Goal: Task Accomplishment & Management: Complete application form

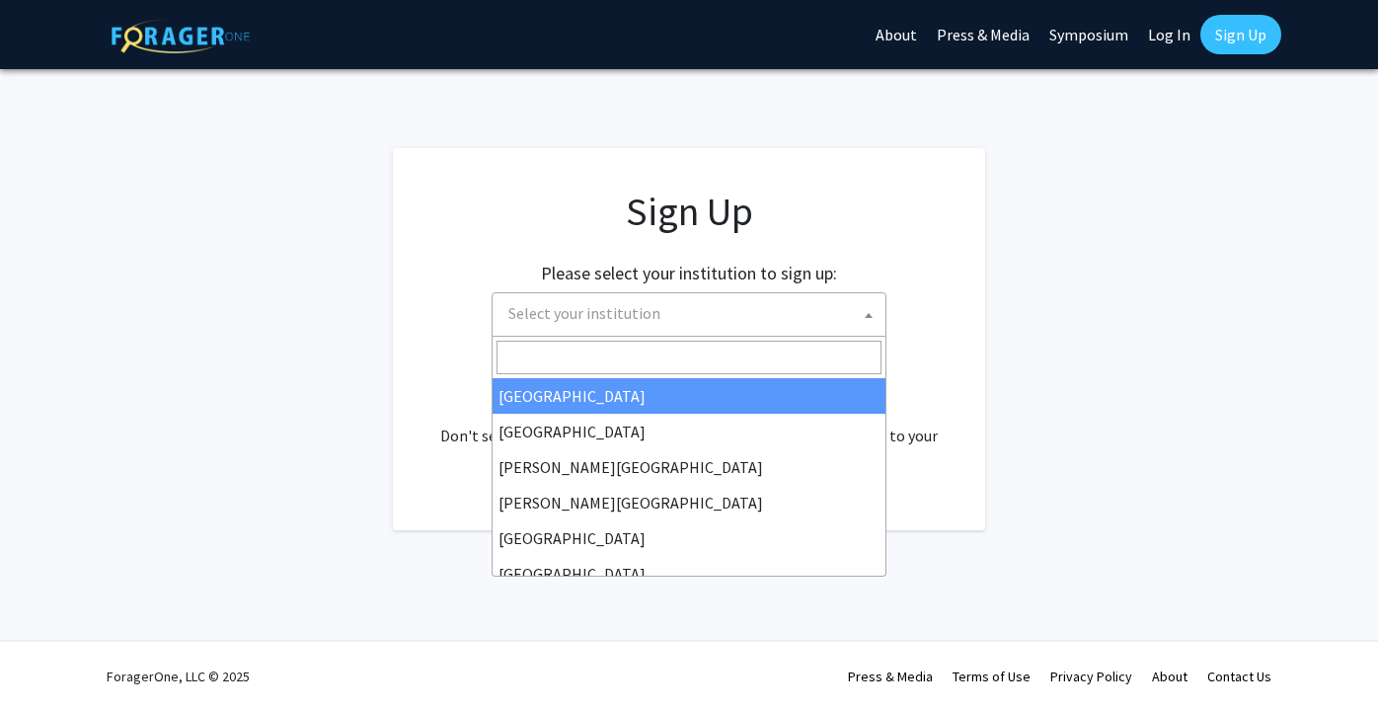
click at [758, 317] on span "Select your institution" at bounding box center [692, 313] width 385 height 40
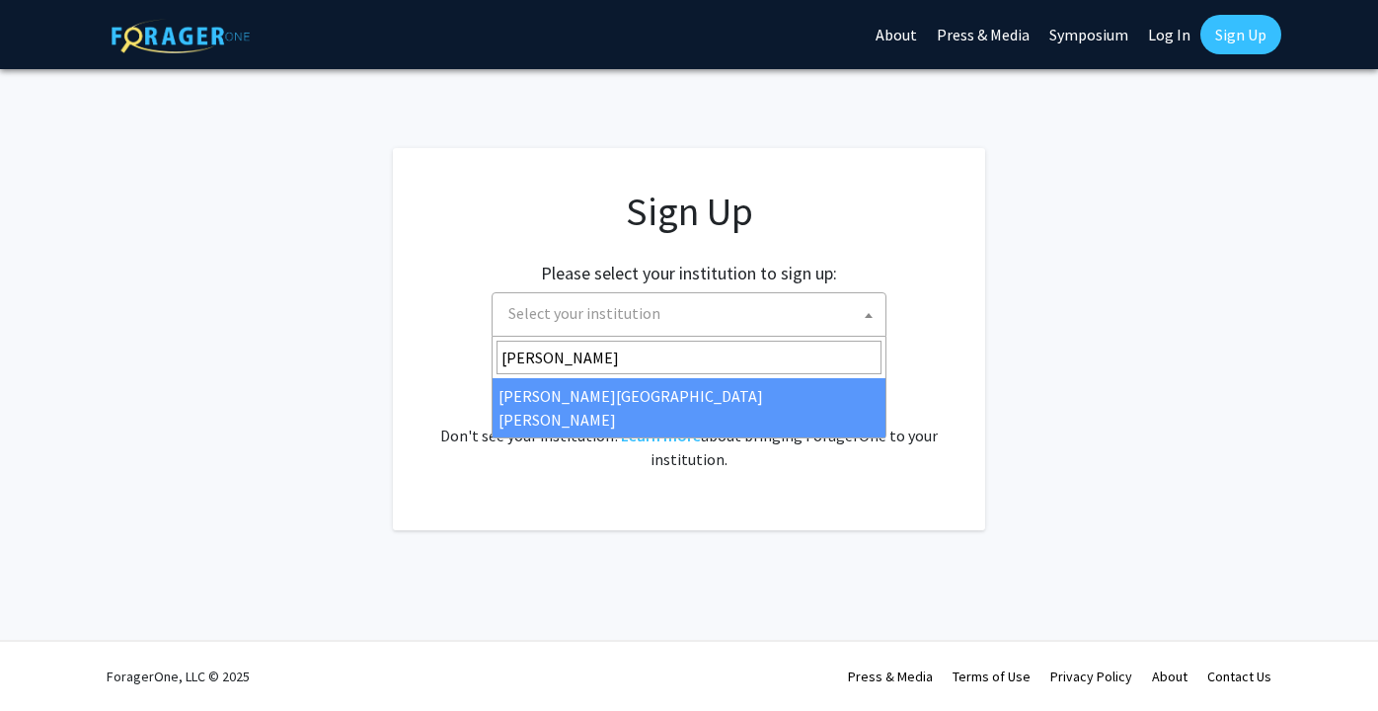
type input "[PERSON_NAME]"
select select "1"
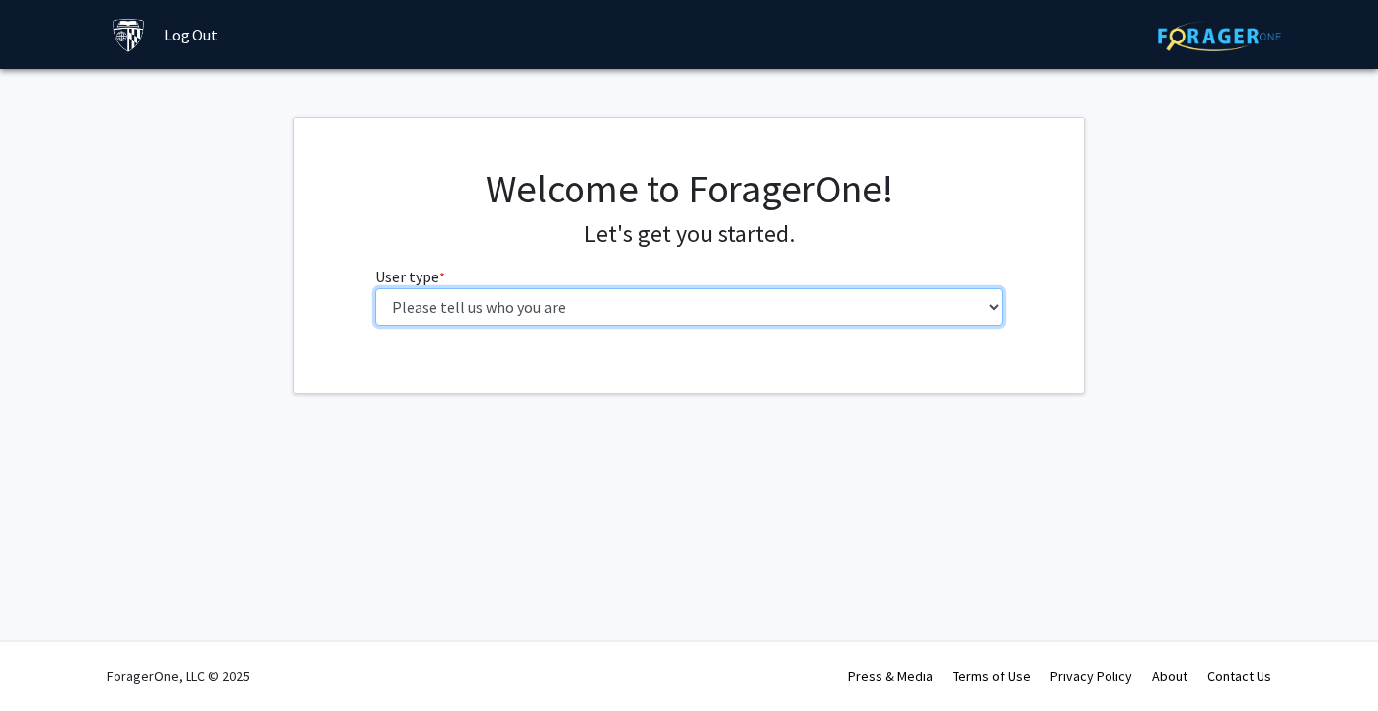
click at [673, 288] on select "Please tell us who you are Undergraduate Student Master's Student Doctoral Cand…" at bounding box center [689, 307] width 629 height 38
select select "1: undergrad"
click at [375, 288] on select "Please tell us who you are Undergraduate Student Master's Student Doctoral Cand…" at bounding box center [689, 307] width 629 height 38
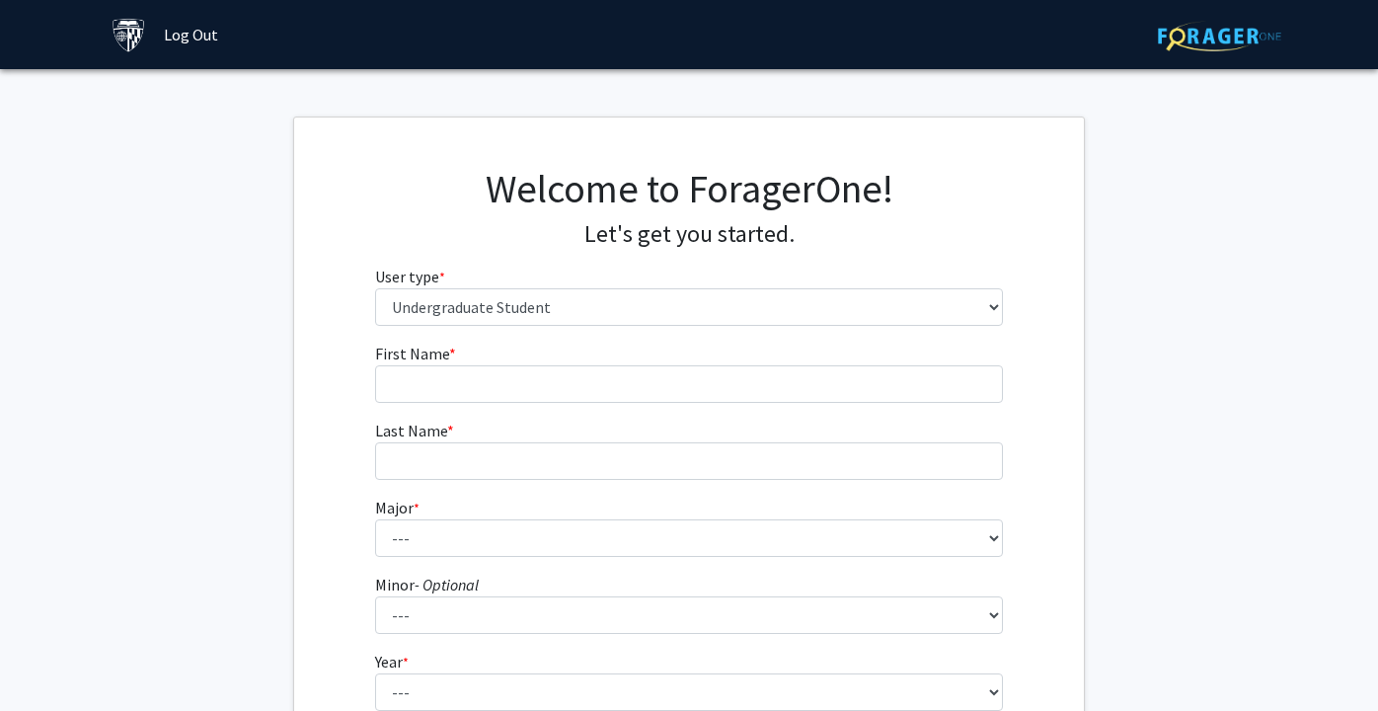
click at [535, 347] on fg-input "First Name * required" at bounding box center [689, 371] width 629 height 61
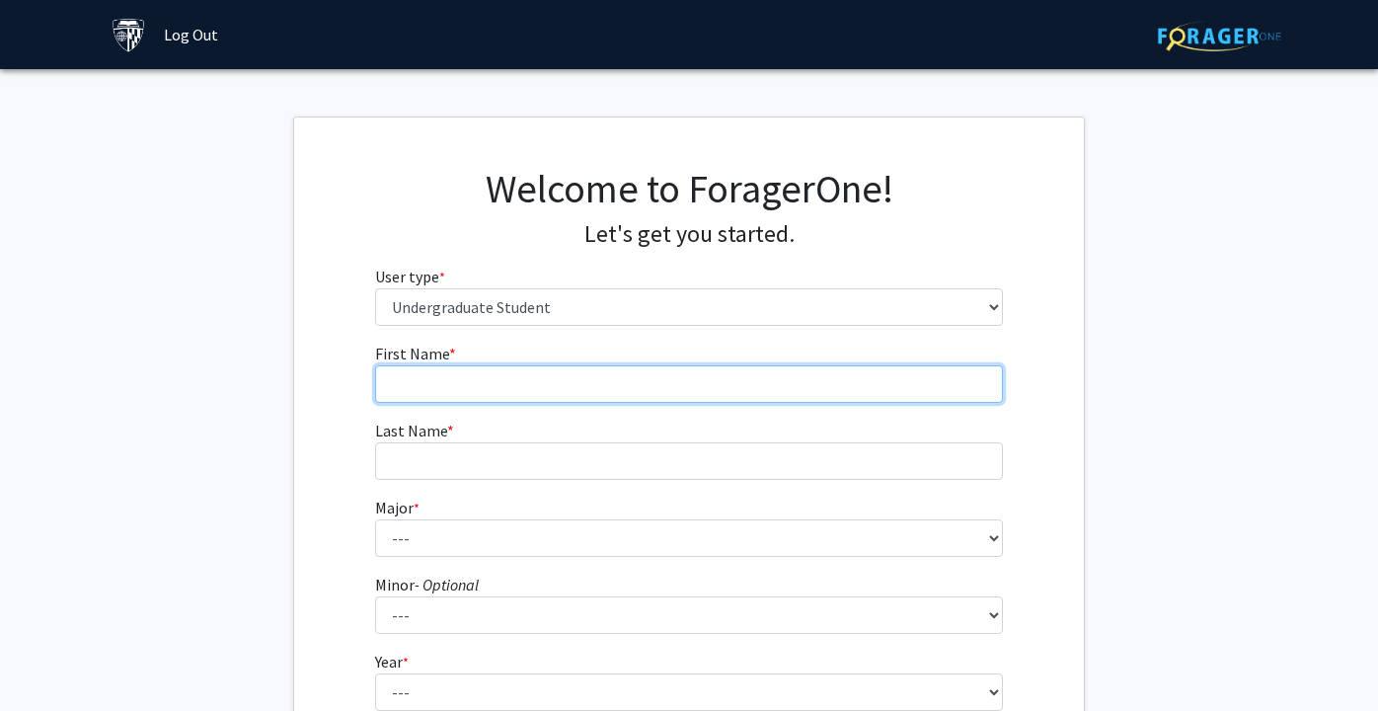
click at [527, 367] on input "First Name * required" at bounding box center [689, 384] width 629 height 38
type input "Brooke"
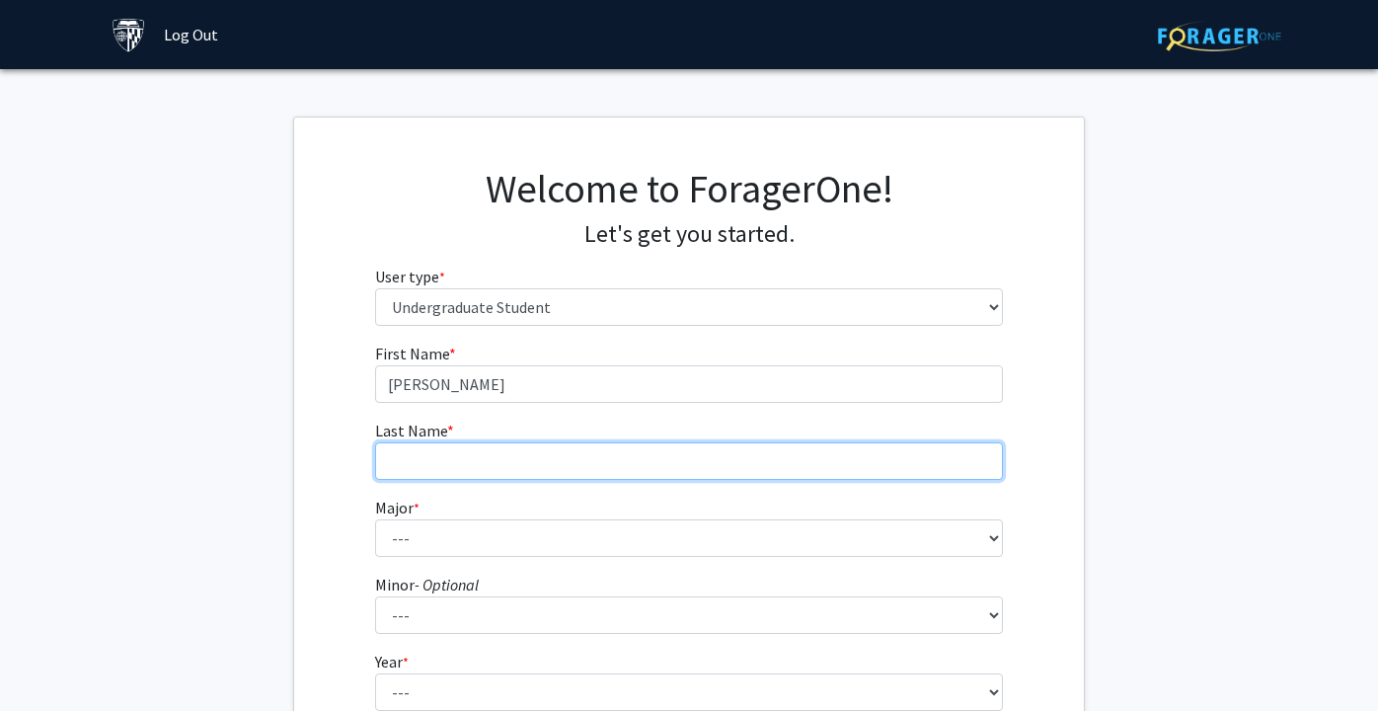
click at [474, 451] on input "Last Name * required" at bounding box center [689, 461] width 629 height 38
type input "Nevins"
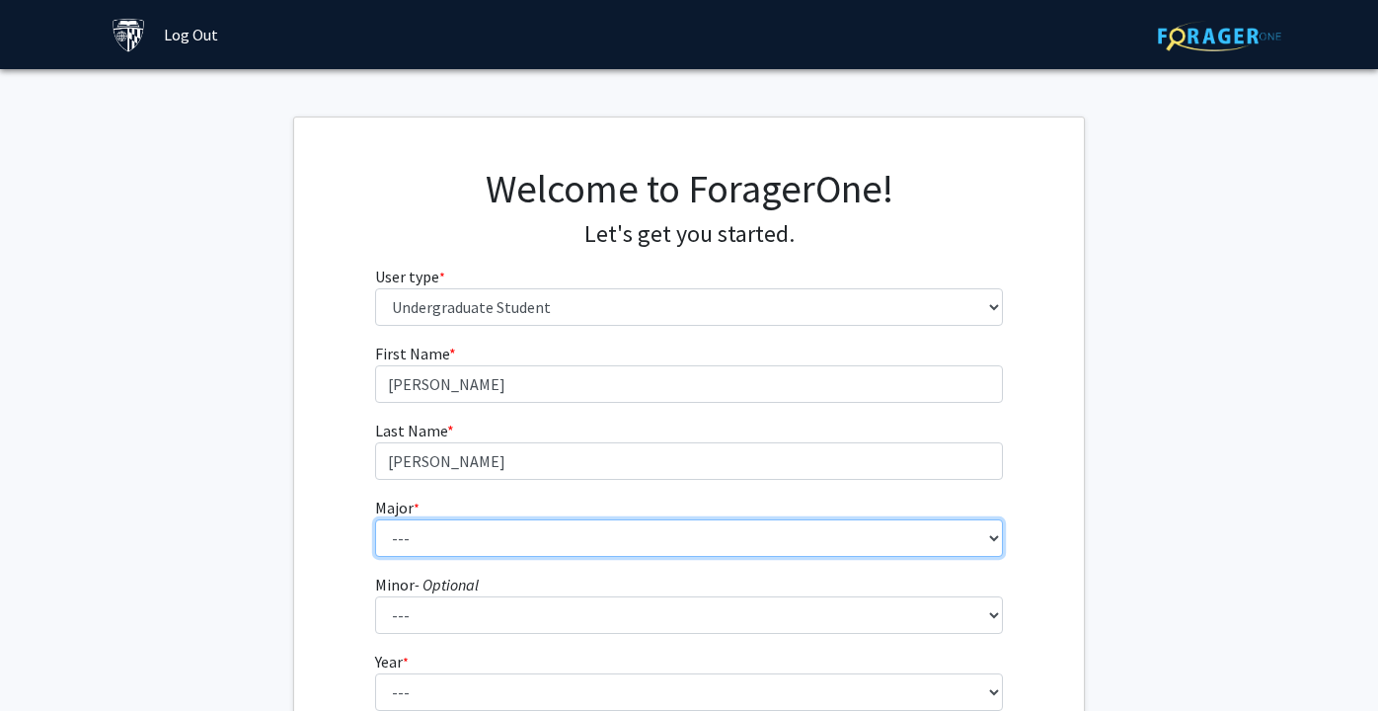
click at [408, 544] on select "--- Africana Studies Anthropology Applied Mathematics & Statistics Archaeology …" at bounding box center [689, 538] width 629 height 38
select select "55: 68"
click at [375, 519] on select "--- Africana Studies Anthropology Applied Mathematics & Statistics Archaeology …" at bounding box center [689, 538] width 629 height 38
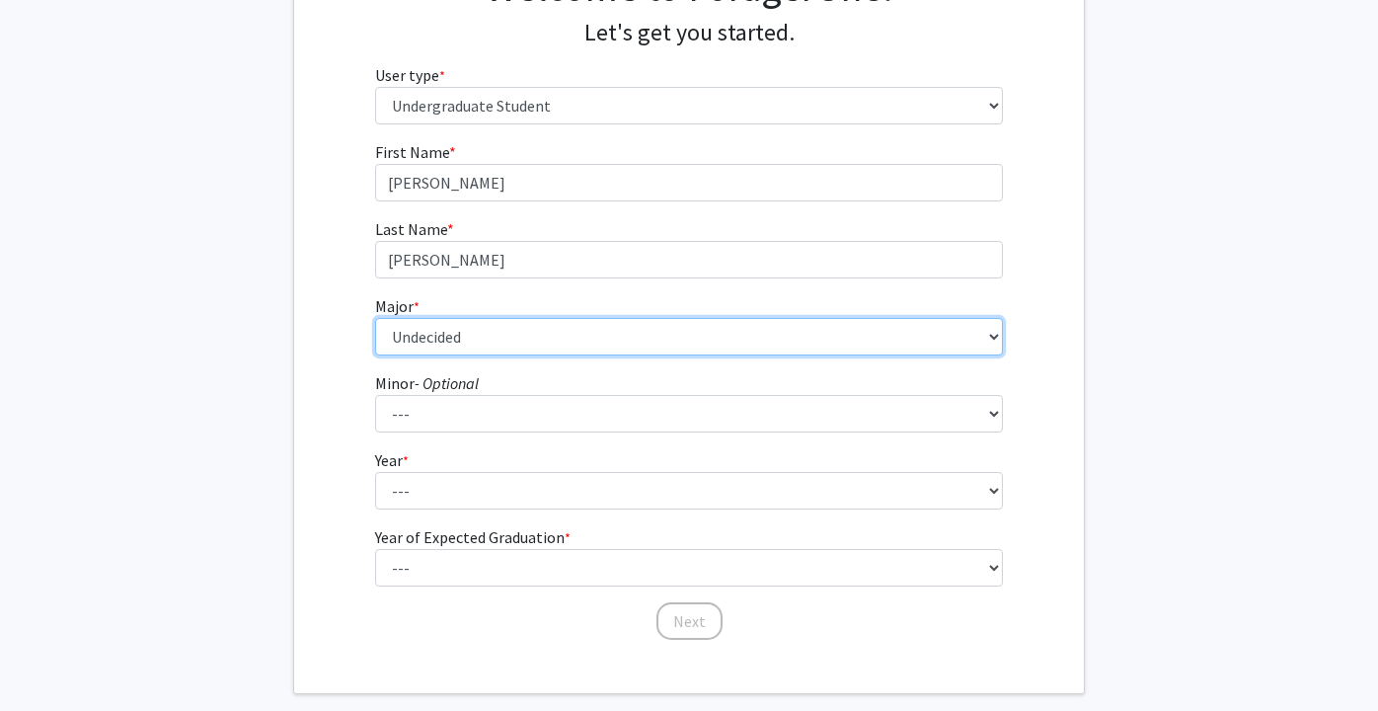
scroll to position [207, 0]
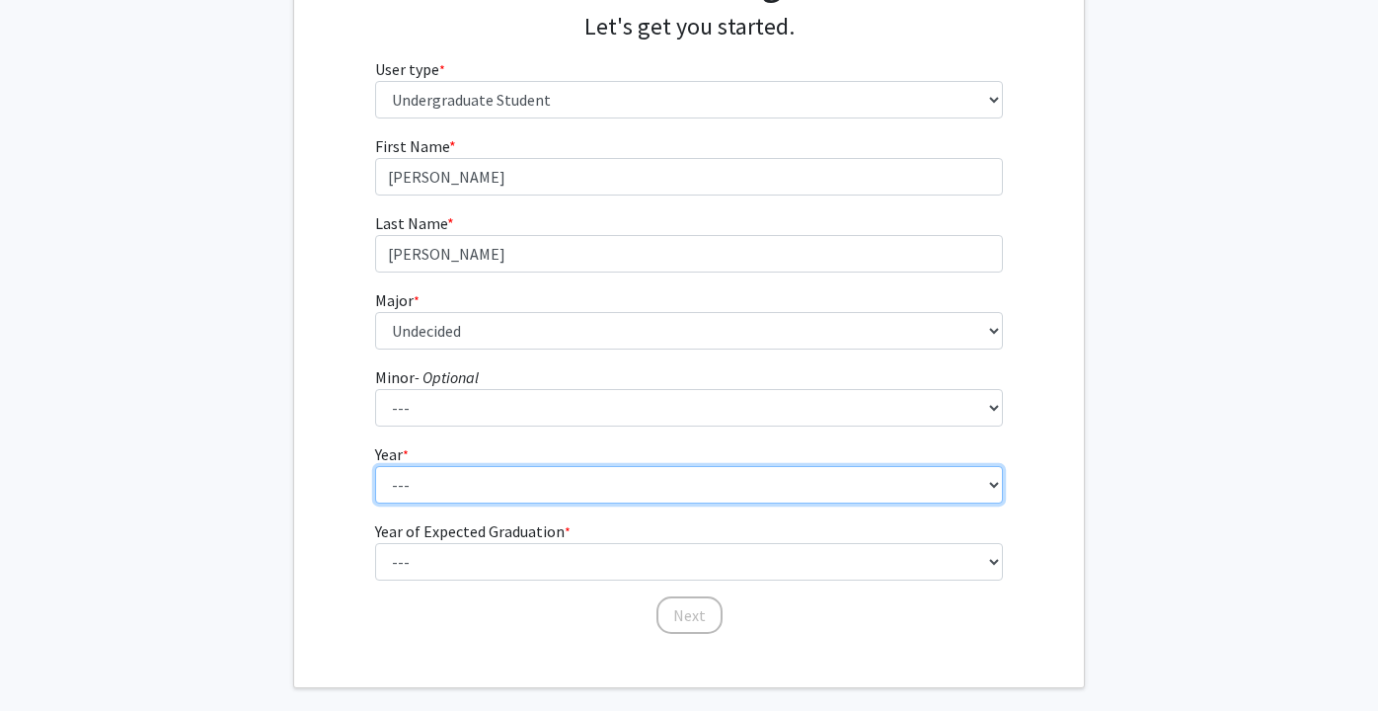
click at [432, 493] on select "--- First-year Sophomore Junior Senior Postbaccalaureate Certificate" at bounding box center [689, 485] width 629 height 38
select select "5: postbaccalaureate_certificate"
click at [375, 466] on select "--- First-year Sophomore Junior Senior Postbaccalaureate Certificate" at bounding box center [689, 485] width 629 height 38
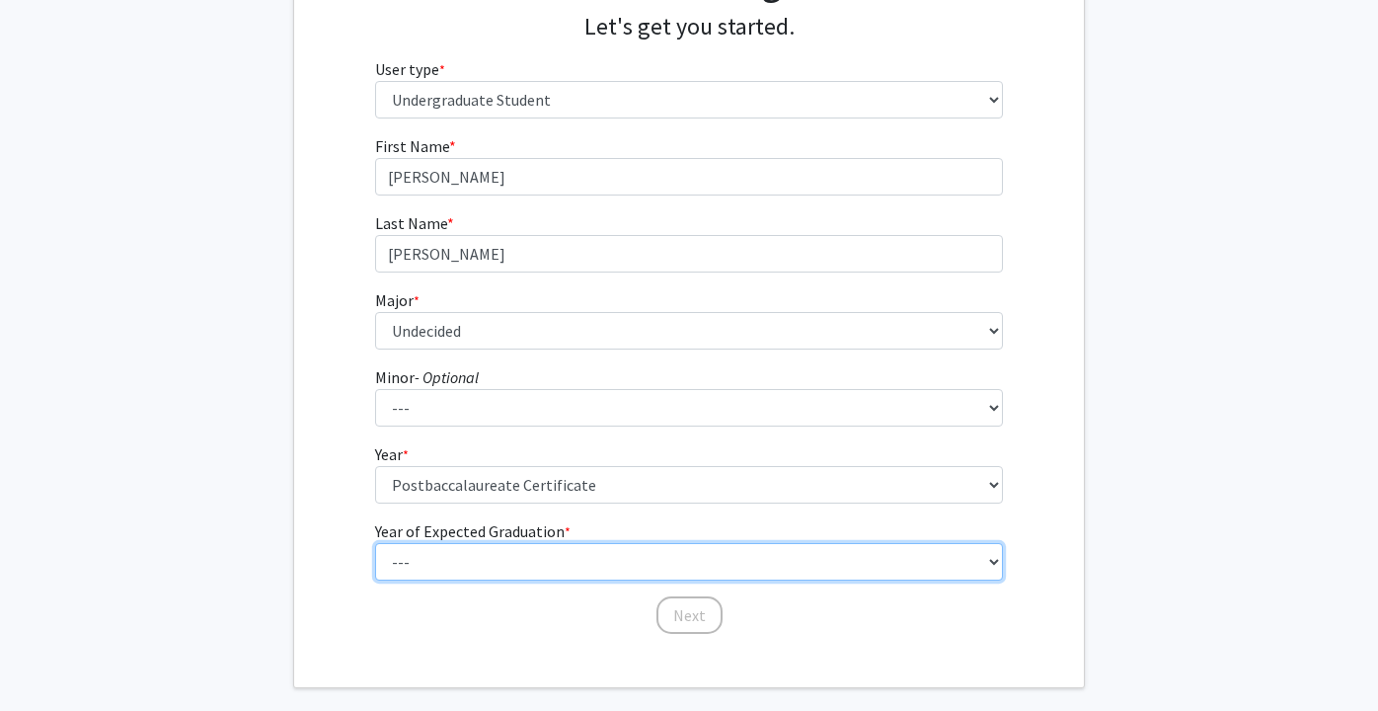
click at [435, 571] on select "--- 2025 2026 2027 2028 2029 2030 2031 2032 2033 2034" at bounding box center [689, 562] width 629 height 38
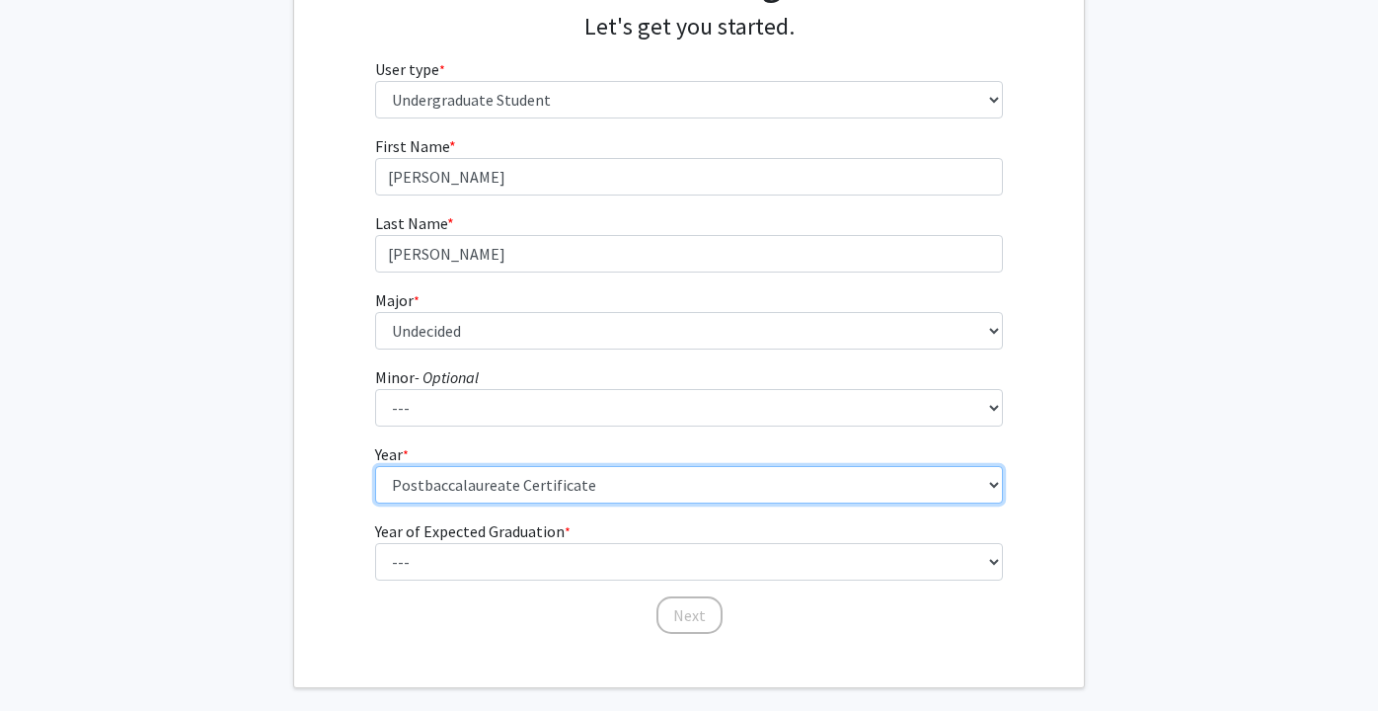
click at [463, 489] on select "--- First-year Sophomore Junior Senior Postbaccalaureate Certificate" at bounding box center [689, 485] width 629 height 38
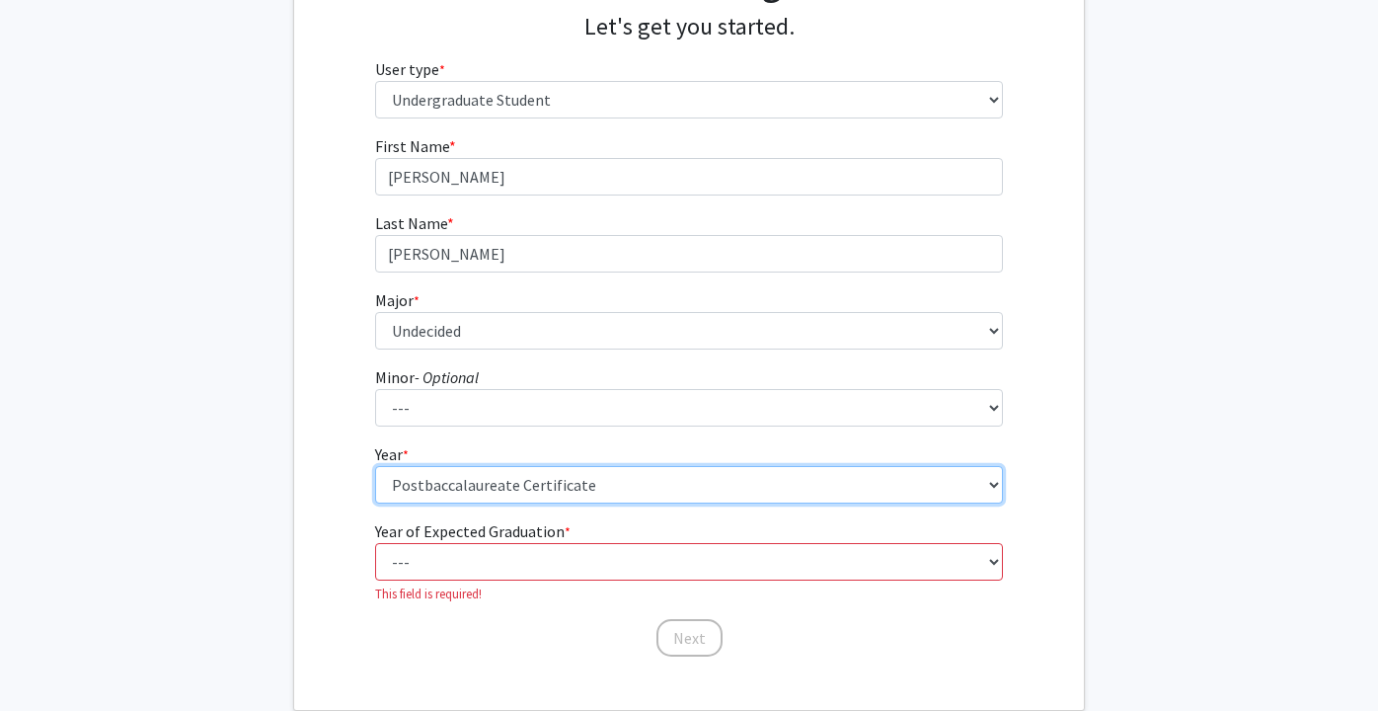
click at [375, 466] on select "--- First-year Sophomore Junior Senior Postbaccalaureate Certificate" at bounding box center [689, 485] width 629 height 38
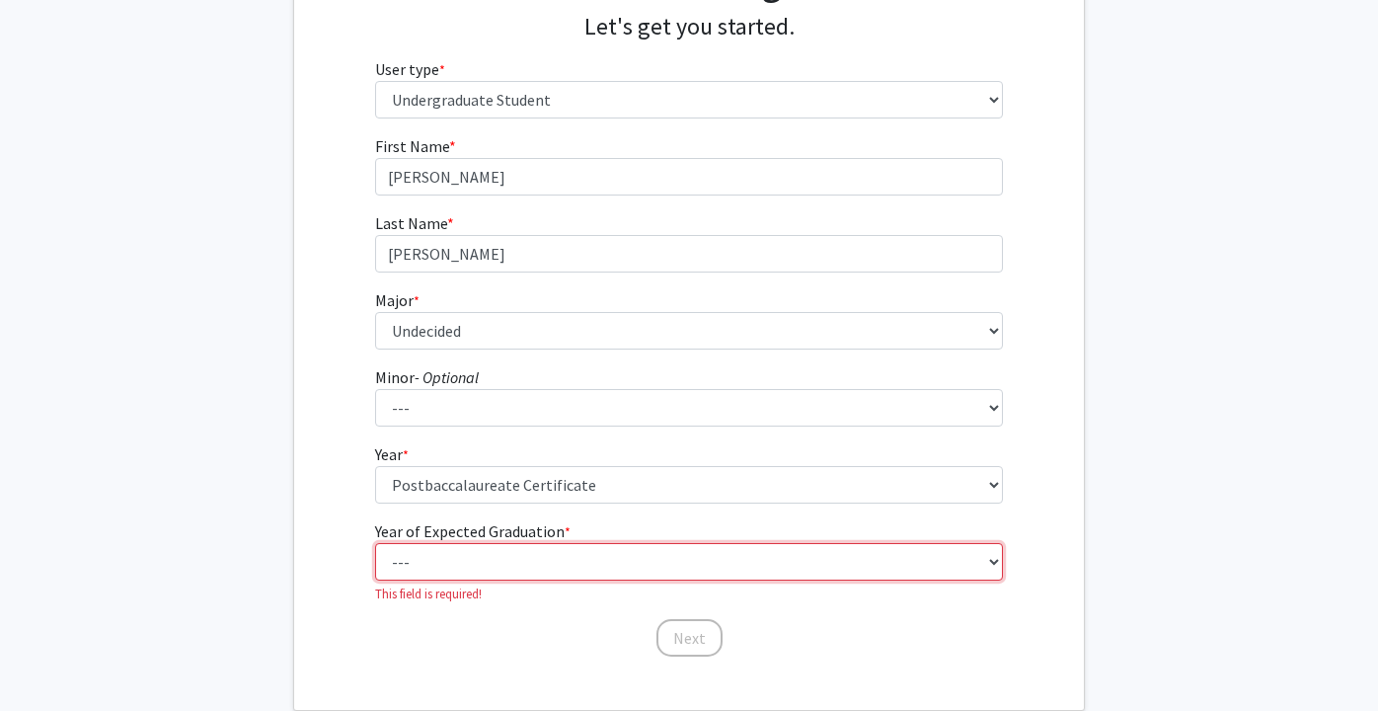
click at [457, 568] on select "--- 2025 2026 2027 2028 2029 2030 2031 2032 2033 2034" at bounding box center [689, 562] width 629 height 38
select select "5: 2029"
click at [375, 543] on select "--- 2025 2026 2027 2028 2029 2030 2031 2032 2033 2034" at bounding box center [689, 562] width 629 height 38
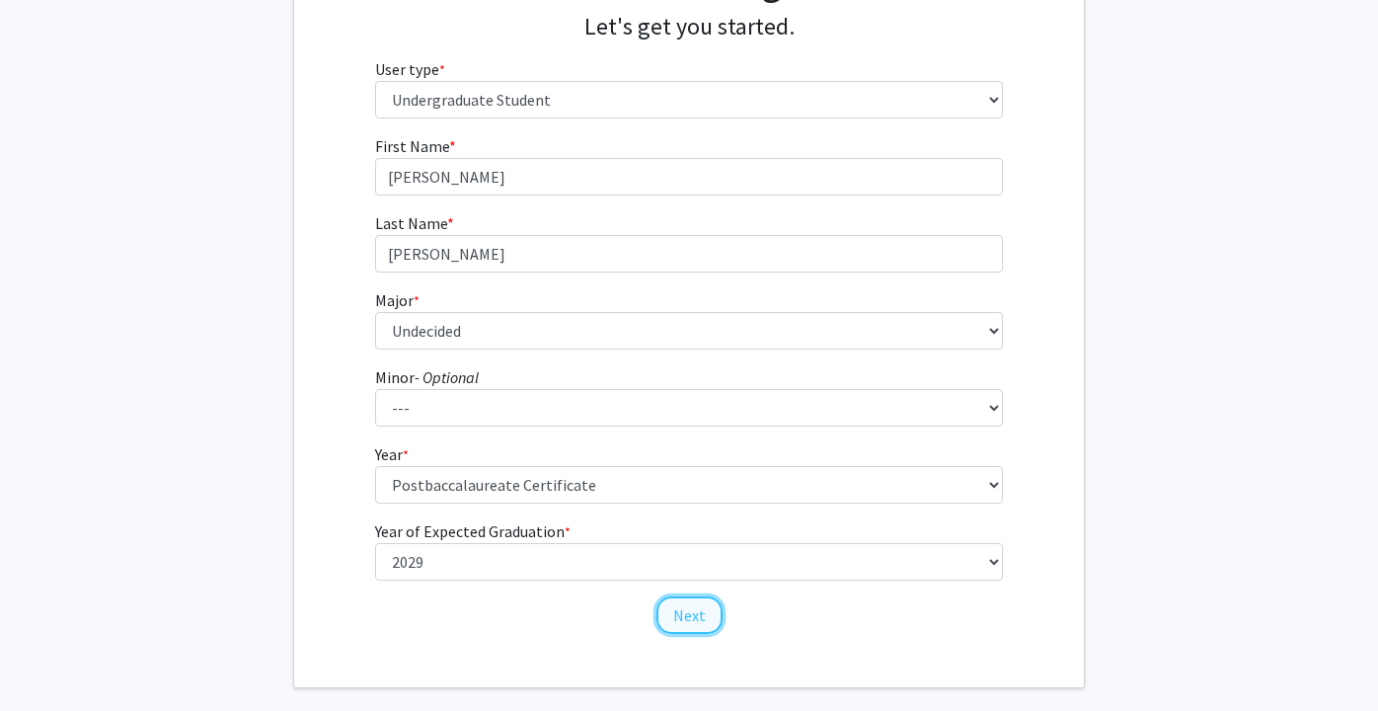
click at [681, 614] on button "Next" at bounding box center [689, 615] width 66 height 38
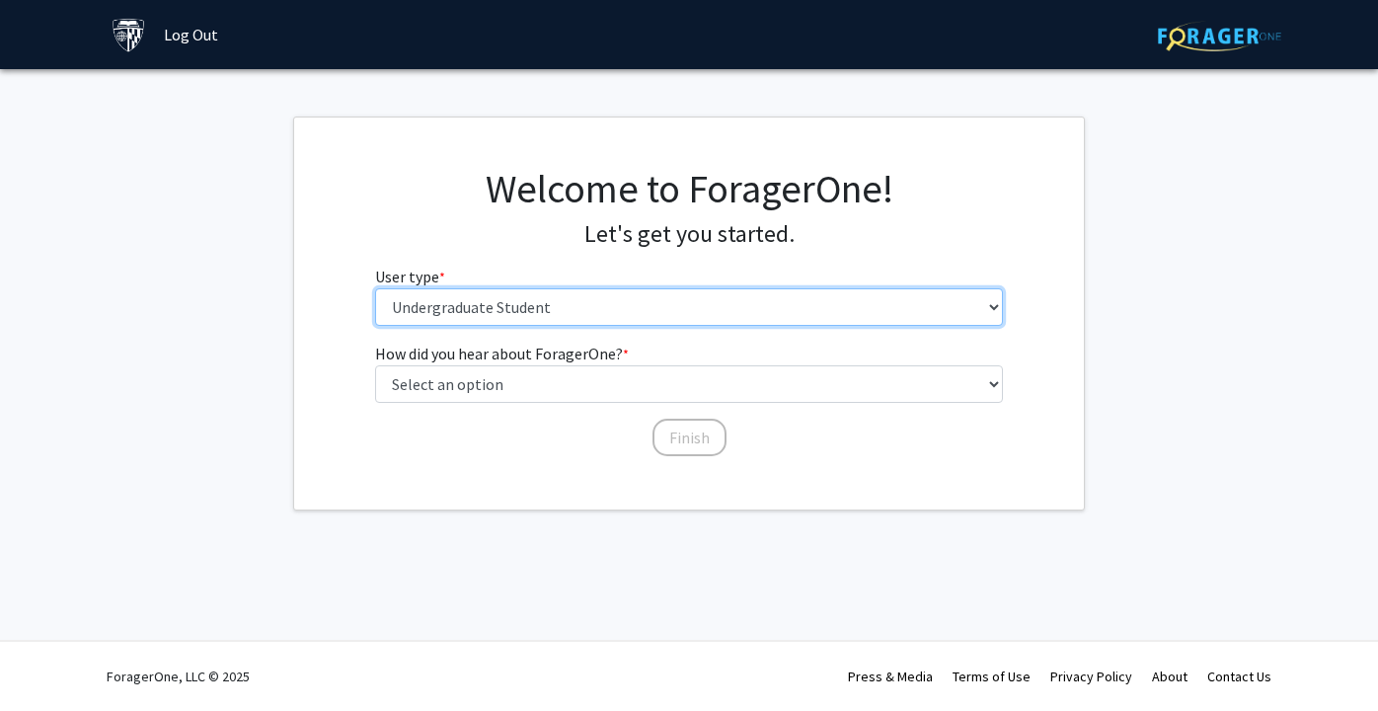
click at [571, 301] on select "Please tell us who you are Undergraduate Student Master's Student Doctoral Cand…" at bounding box center [689, 307] width 629 height 38
click at [375, 288] on select "Please tell us who you are Undergraduate Student Master's Student Doctoral Cand…" at bounding box center [689, 307] width 629 height 38
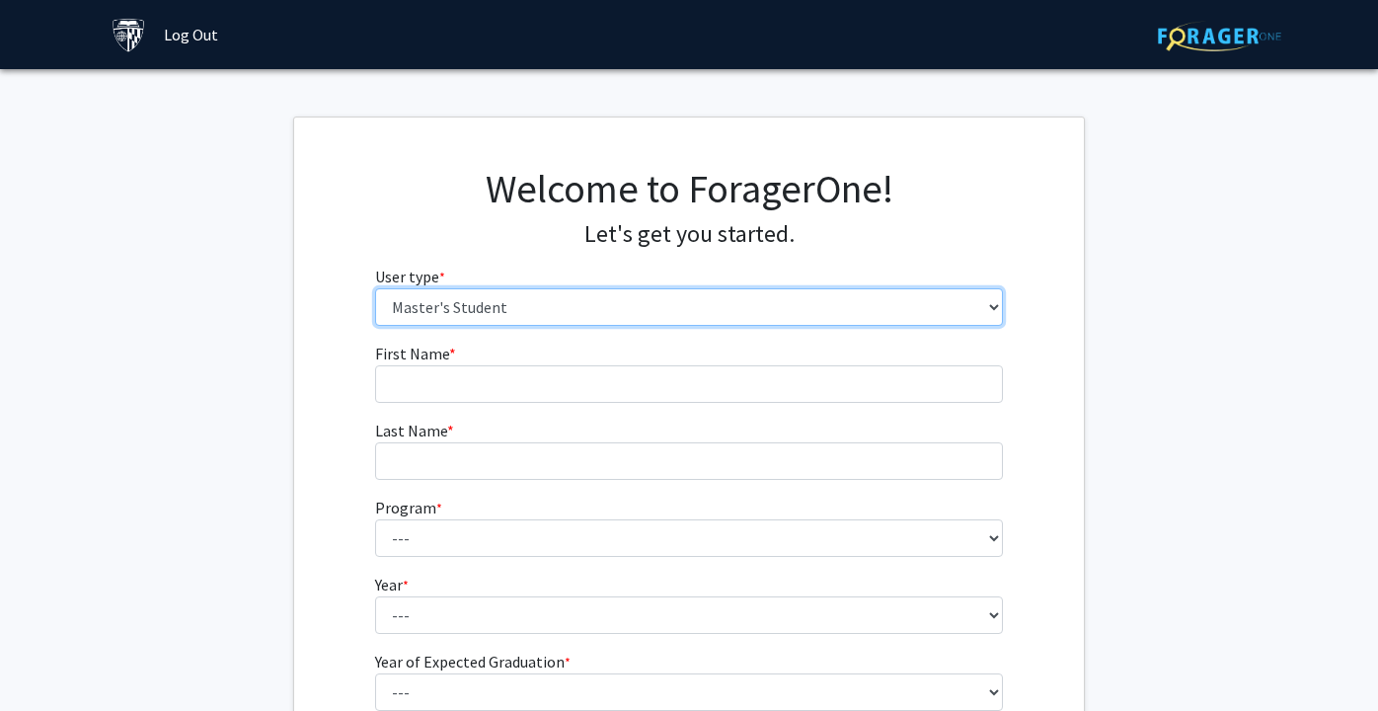
click at [485, 315] on select "Please tell us who you are Undergraduate Student Master's Student Doctoral Cand…" at bounding box center [689, 307] width 629 height 38
select select "1: undergrad"
click at [375, 288] on select "Please tell us who you are Undergraduate Student Master's Student Doctoral Cand…" at bounding box center [689, 307] width 629 height 38
